Goal: Task Accomplishment & Management: Use online tool/utility

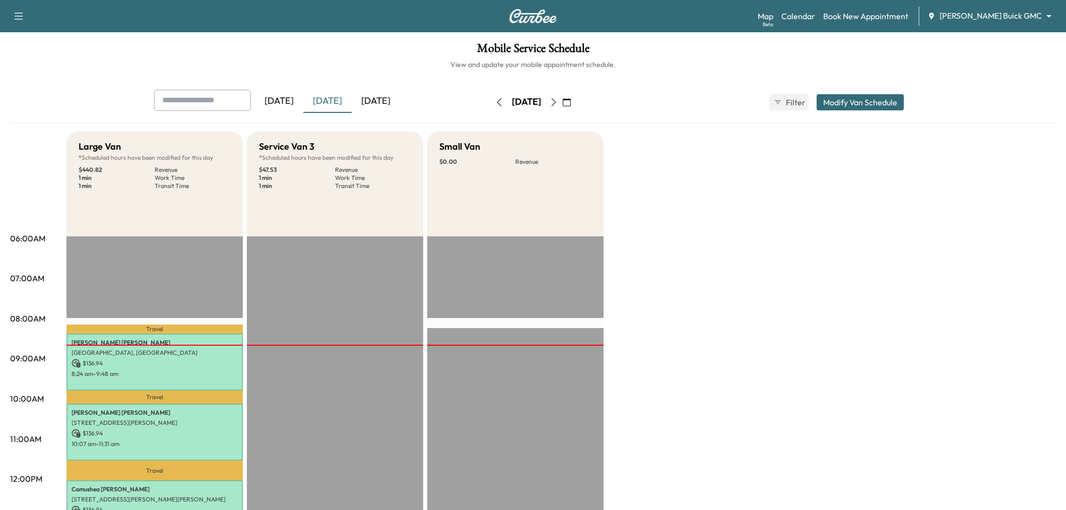
scroll to position [56, 0]
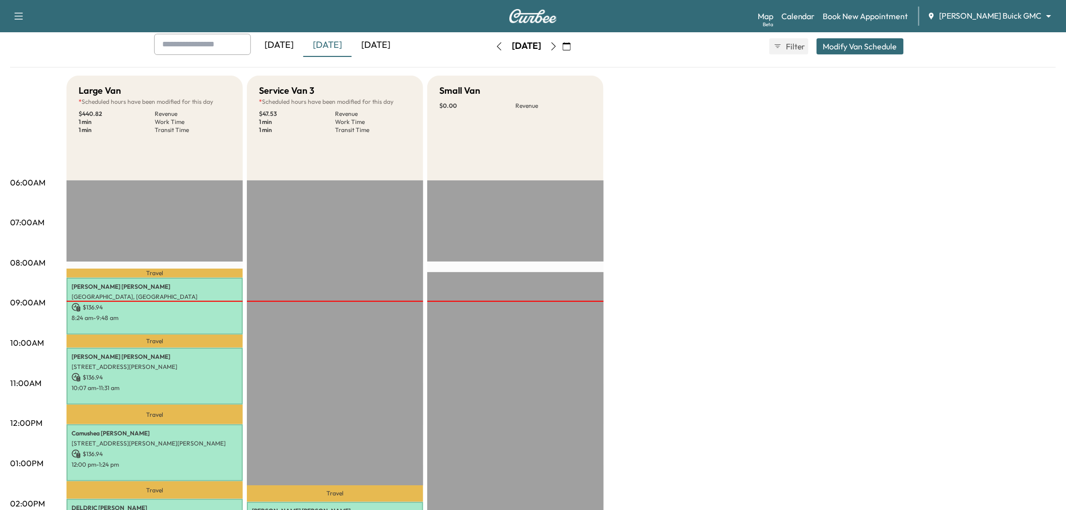
click at [558, 46] on icon "button" at bounding box center [554, 46] width 8 height 8
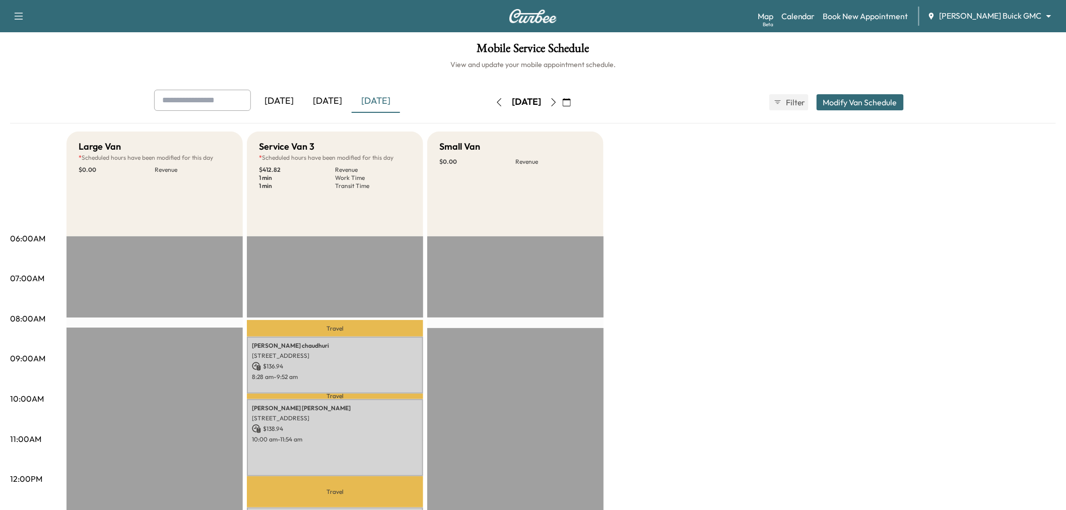
click at [562, 102] on button "button" at bounding box center [553, 102] width 17 height 16
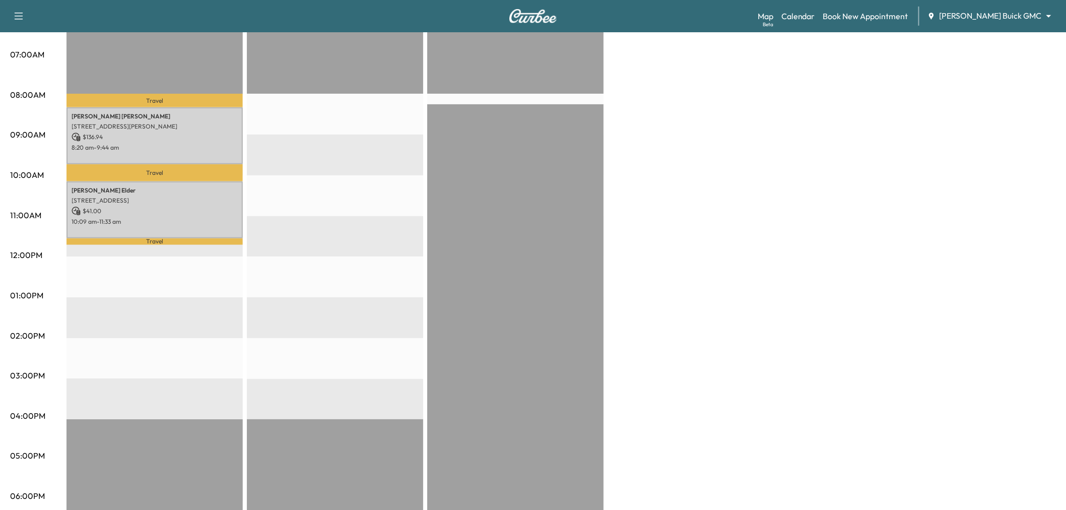
scroll to position [56, 0]
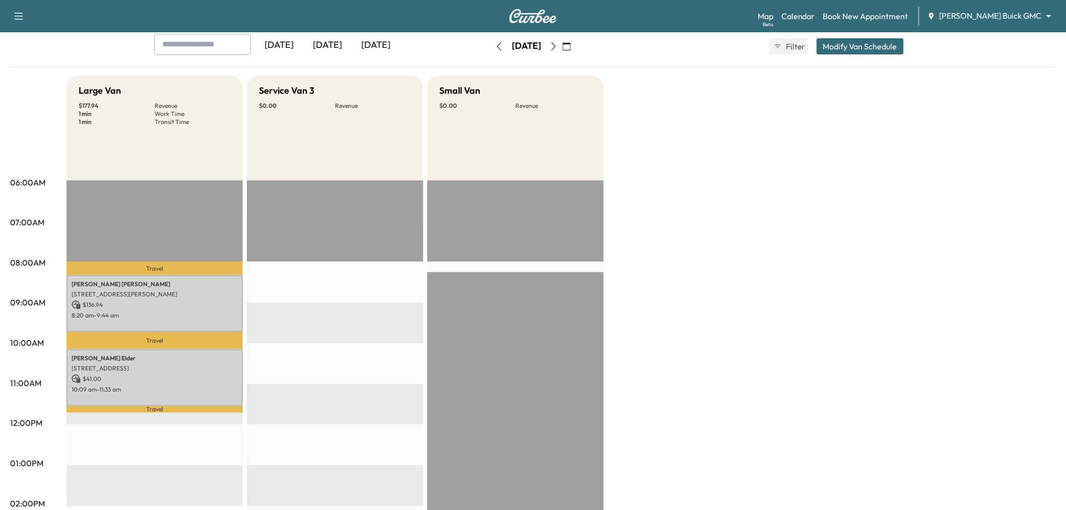
click at [562, 48] on button "button" at bounding box center [553, 46] width 17 height 16
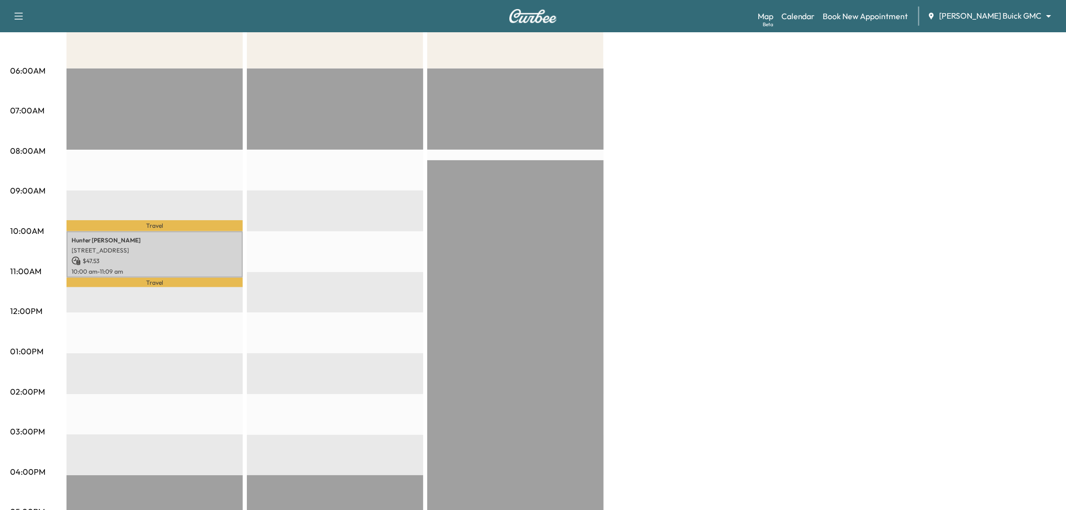
scroll to position [56, 0]
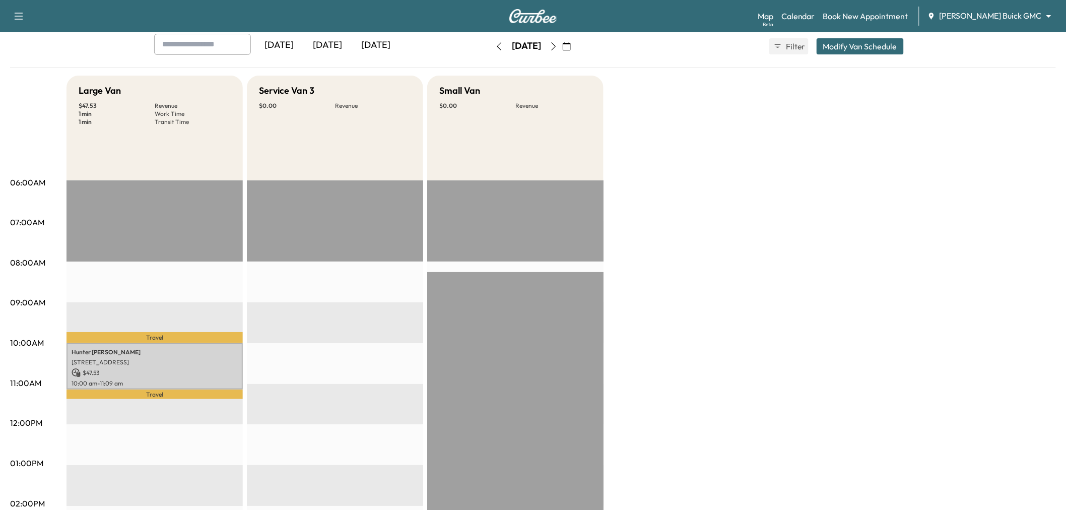
click at [664, 102] on div "Large Van $ 47.53 Revenue 1 min Work Time 1 min Transit Time Travel Hunter Hick…" at bounding box center [562, 454] width 990 height 756
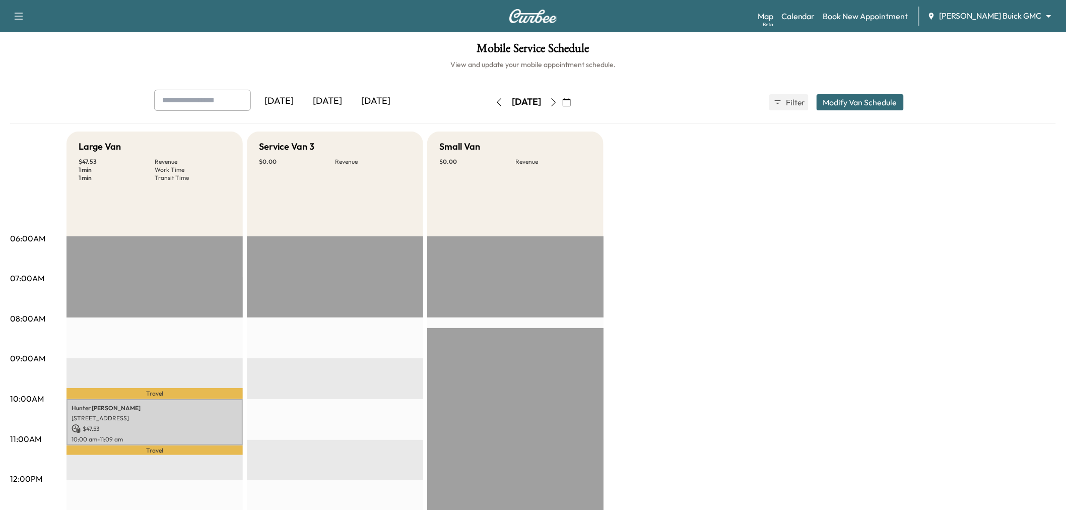
click at [316, 98] on div "[DATE]" at bounding box center [327, 101] width 48 height 23
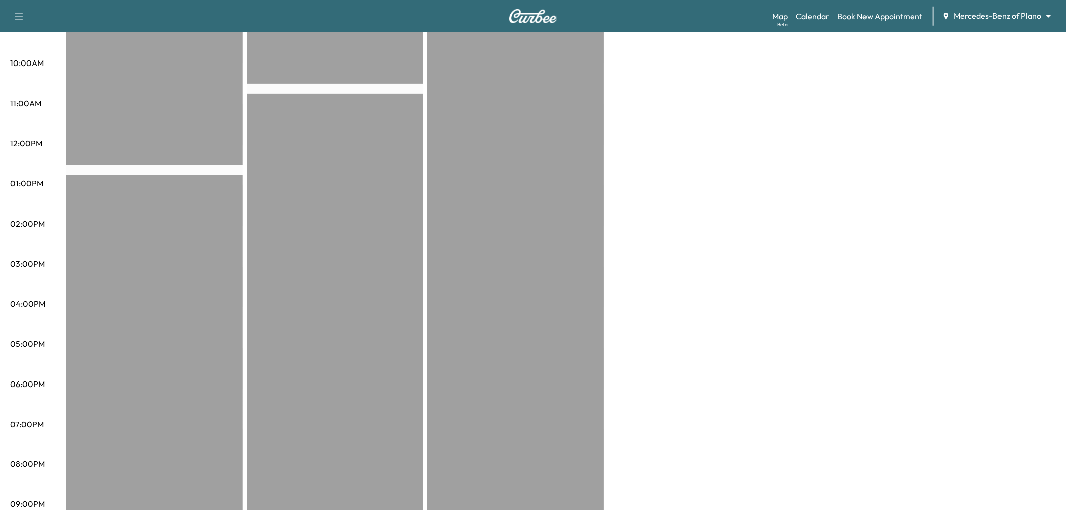
scroll to position [56, 0]
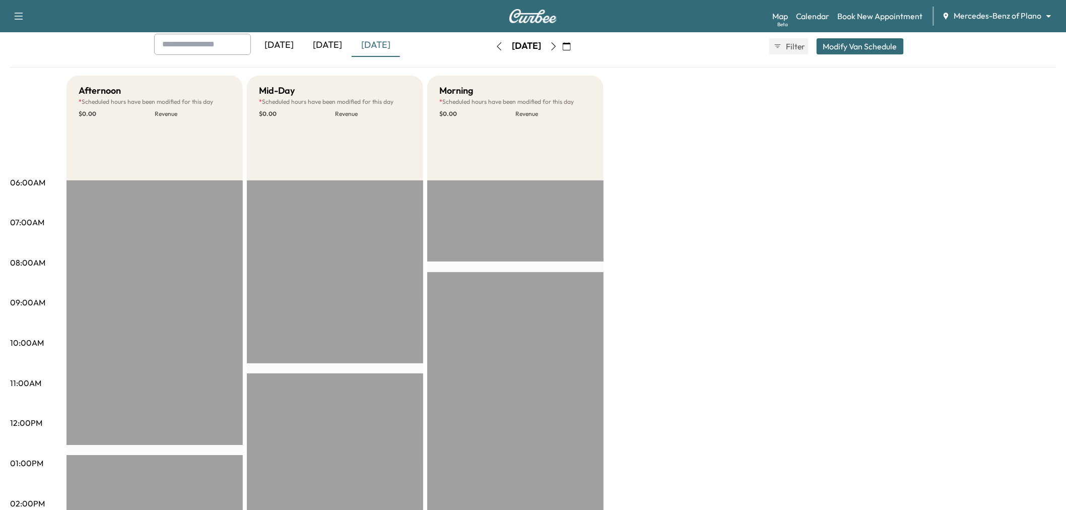
click at [328, 41] on div "[DATE]" at bounding box center [327, 45] width 48 height 23
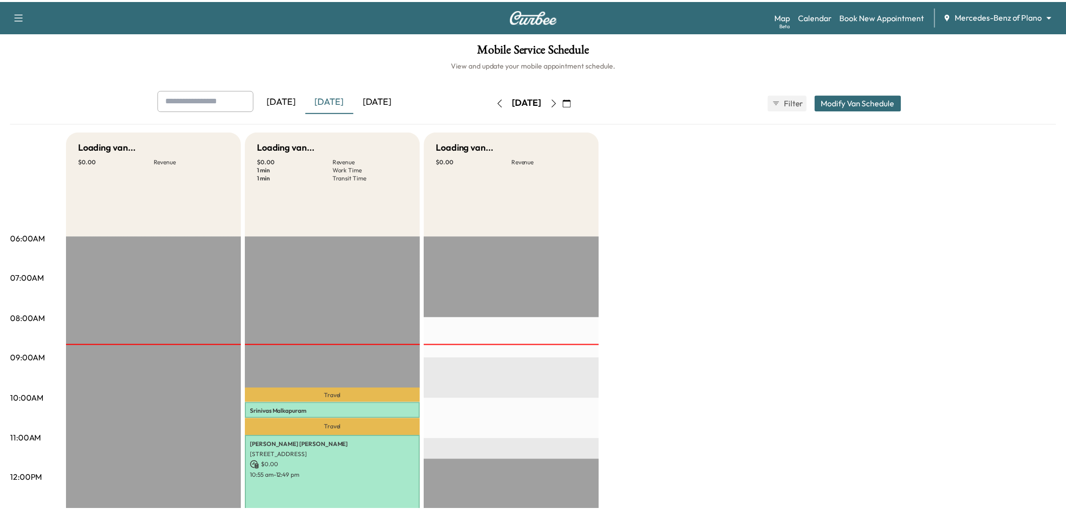
scroll to position [112, 0]
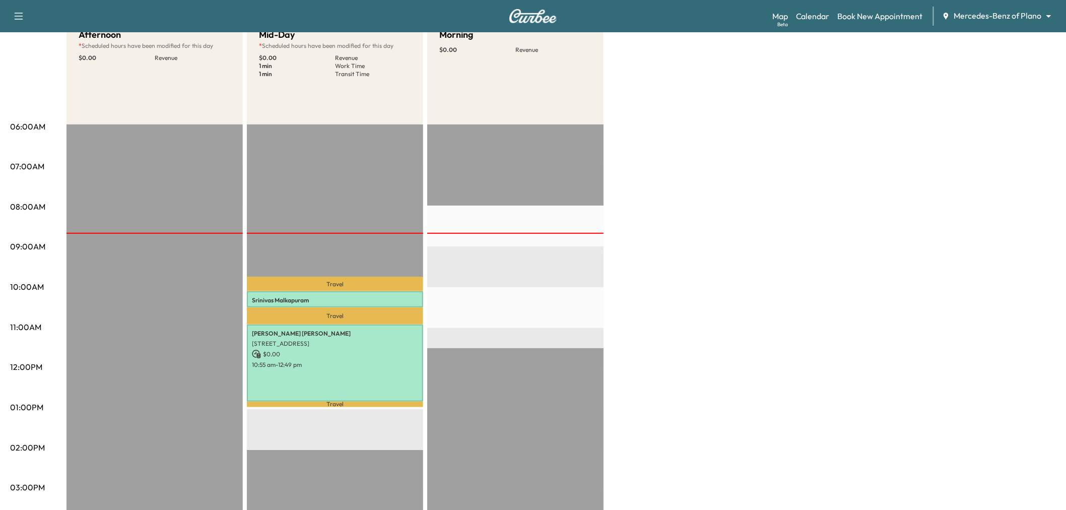
click at [333, 308] on p "Travel" at bounding box center [335, 315] width 176 height 17
click at [342, 299] on p "[PERSON_NAME]" at bounding box center [335, 300] width 166 height 8
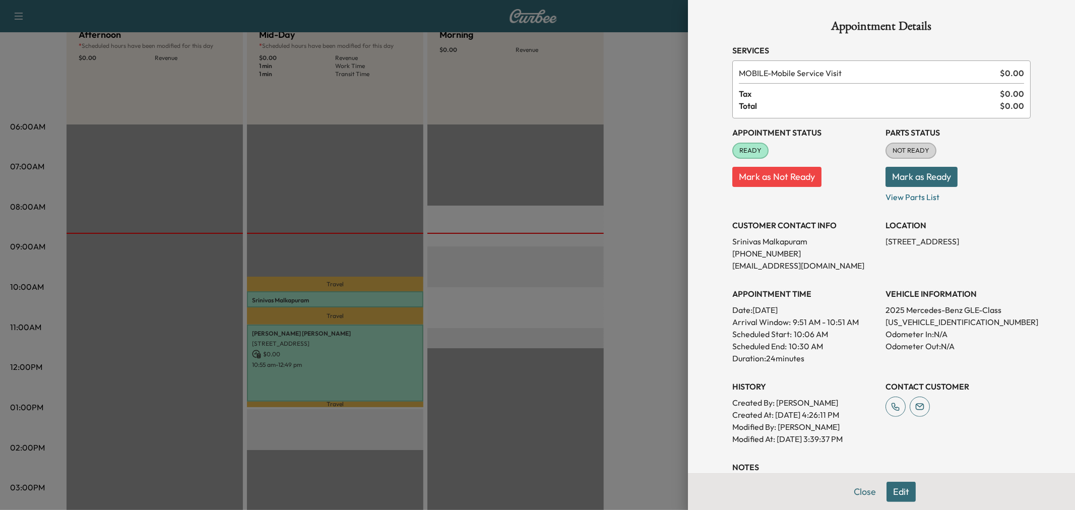
click at [386, 291] on div at bounding box center [537, 255] width 1075 height 510
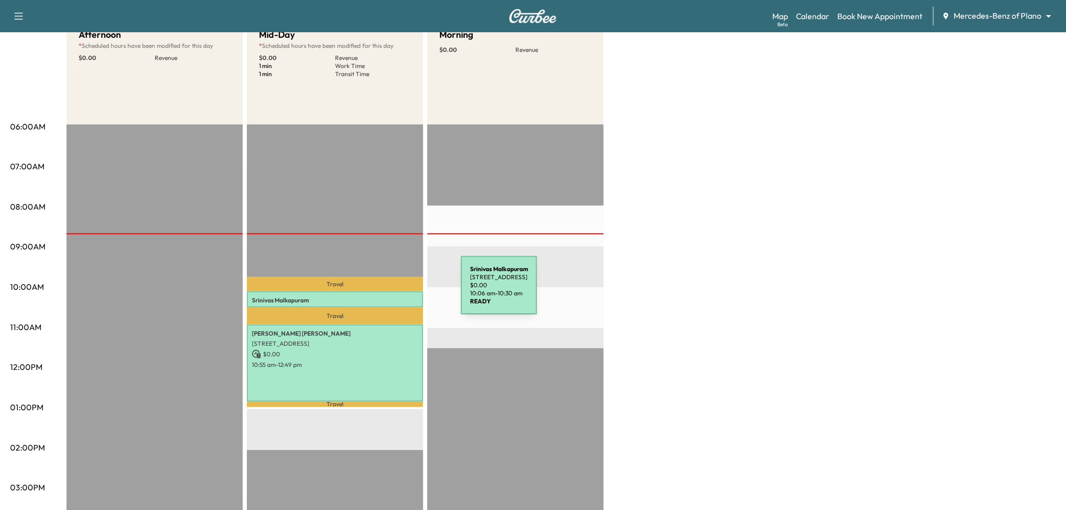
click at [386, 291] on div "[PERSON_NAME] [STREET_ADDRESS][PERSON_NAME] $ 0.00 10:06 am - 10:30 am" at bounding box center [335, 299] width 176 height 16
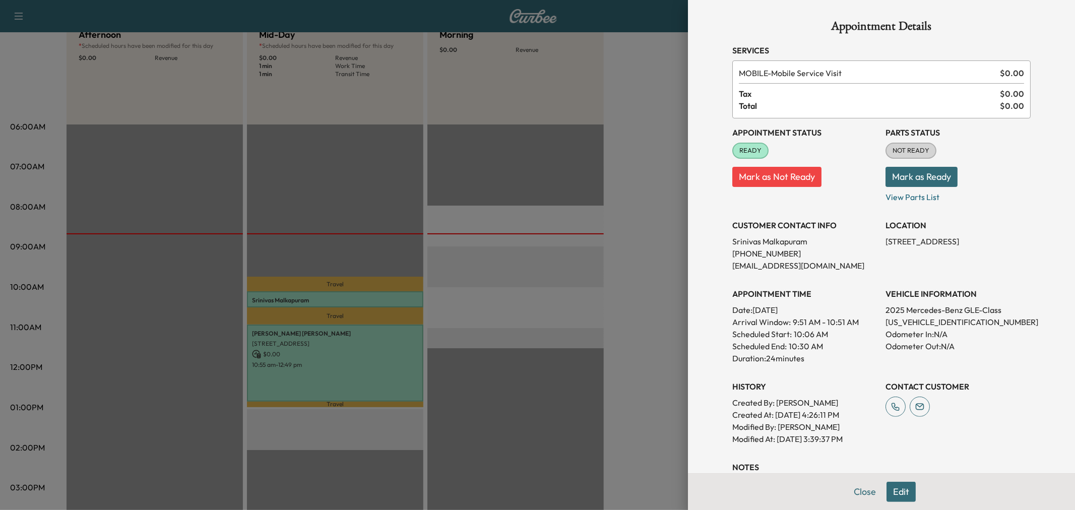
click at [951, 240] on p "[STREET_ADDRESS]" at bounding box center [957, 241] width 145 height 12
copy p "[STREET_ADDRESS]"
click at [451, 245] on div at bounding box center [537, 255] width 1075 height 510
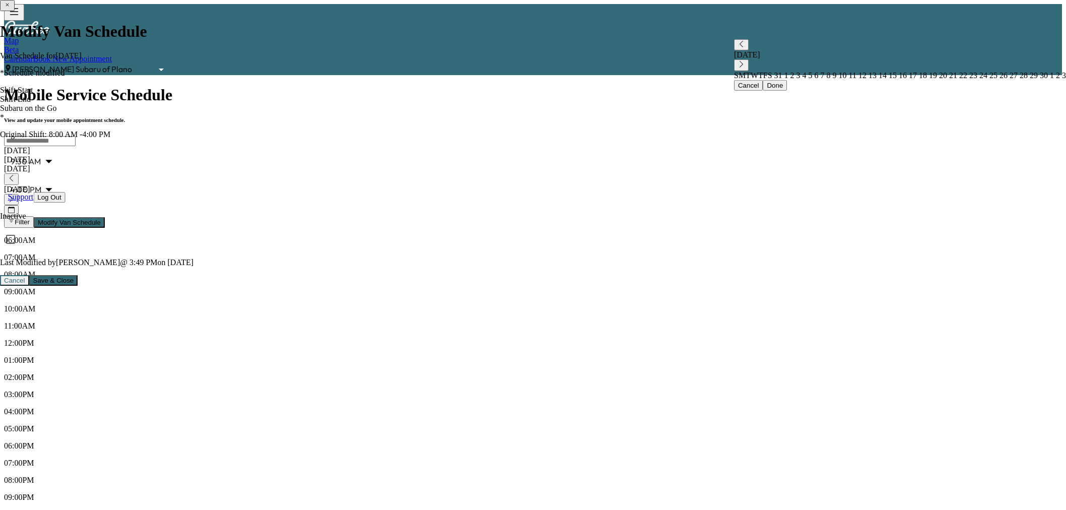
scroll to position [168, 0]
